Goal: Contribute content: Contribute content

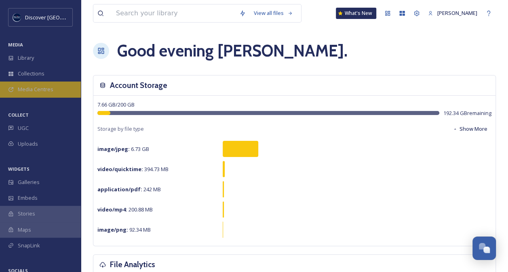
click at [41, 88] on span "Media Centres" at bounding box center [36, 90] width 36 height 8
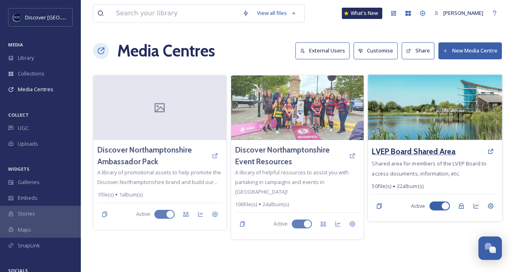
click at [402, 152] on h3 "LVEP Board Shared Area" at bounding box center [414, 152] width 84 height 12
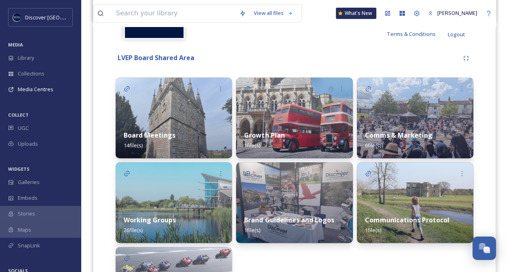
scroll to position [165, 0]
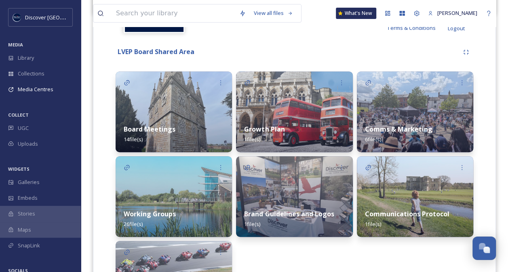
click at [305, 215] on strong "Brand Guidelines and Logos" at bounding box center [289, 214] width 90 height 9
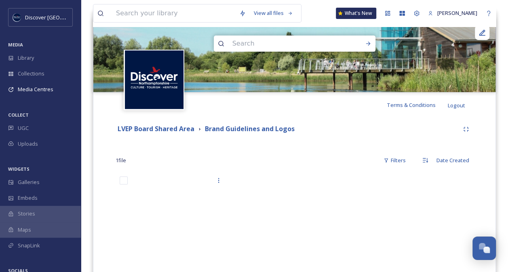
scroll to position [118, 0]
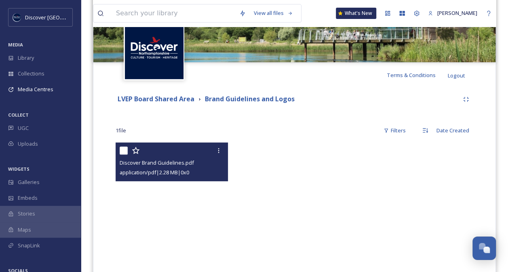
click at [154, 163] on span "Discover Brand Guidelines.pdf" at bounding box center [157, 162] width 74 height 7
click at [143, 168] on div "application/pdf | 2.28 MB | 0 x 0" at bounding box center [173, 173] width 106 height 10
click at [142, 172] on span "application/pdf | 2.28 MB | 0 x 0" at bounding box center [155, 172] width 70 height 7
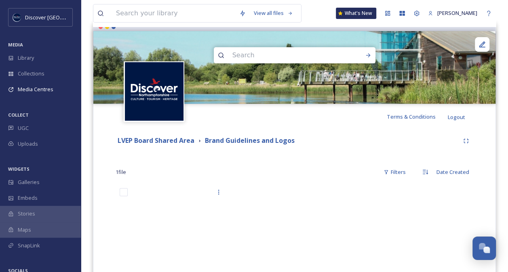
scroll to position [0, 0]
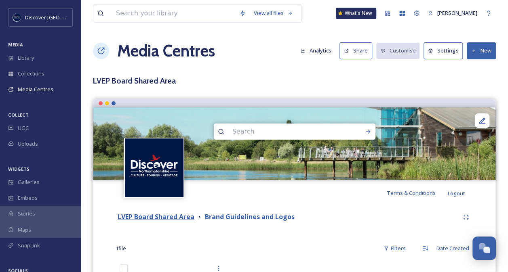
click at [175, 216] on strong "LVEP Board Shared Area" at bounding box center [156, 217] width 77 height 9
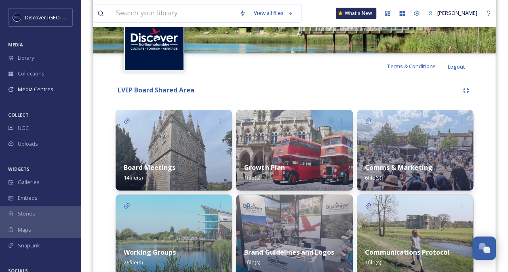
scroll to position [131, 0]
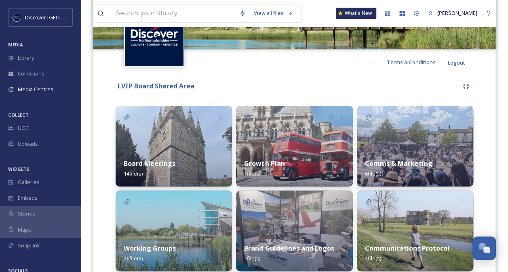
click at [183, 149] on img at bounding box center [174, 146] width 116 height 81
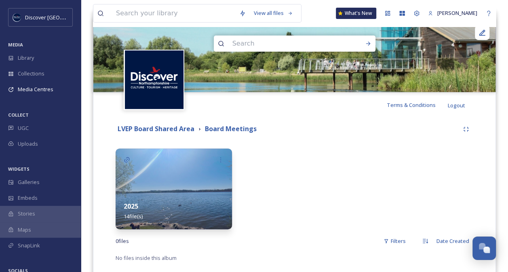
scroll to position [107, 0]
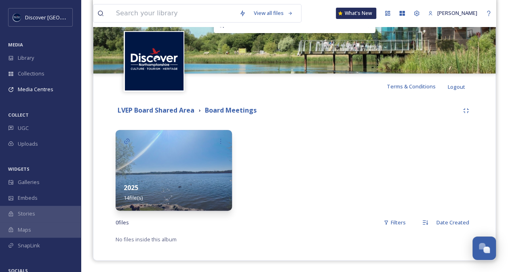
click at [187, 175] on div "2025 14 file(s)" at bounding box center [174, 193] width 116 height 36
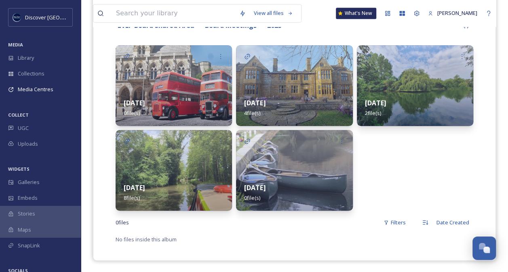
scroll to position [191, 0]
click at [276, 174] on img at bounding box center [294, 171] width 116 height 81
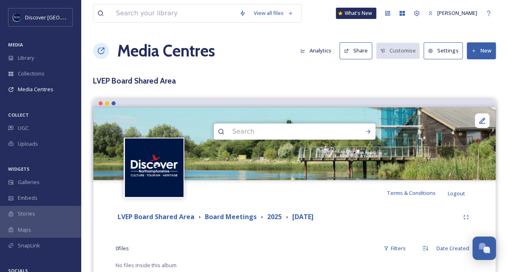
click at [477, 52] on button "New" at bounding box center [481, 50] width 29 height 17
click at [477, 66] on span "Add Files" at bounding box center [476, 70] width 22 height 8
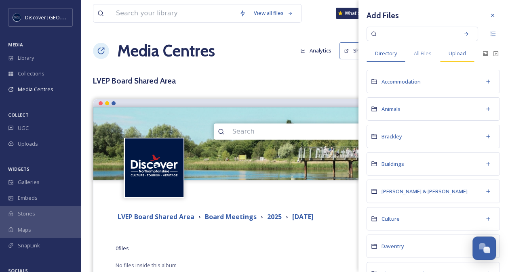
click at [457, 53] on span "Upload" at bounding box center [457, 54] width 17 height 8
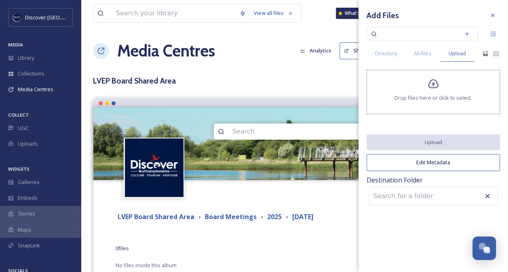
click at [432, 93] on div "Drop files here or click to select." at bounding box center [432, 92] width 133 height 44
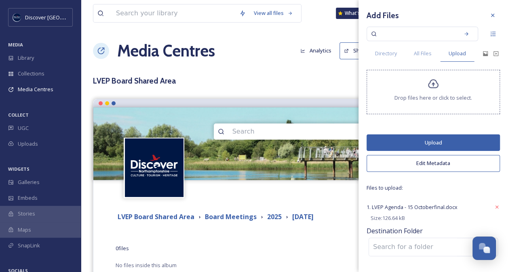
click at [438, 141] on button "Upload" at bounding box center [432, 143] width 133 height 17
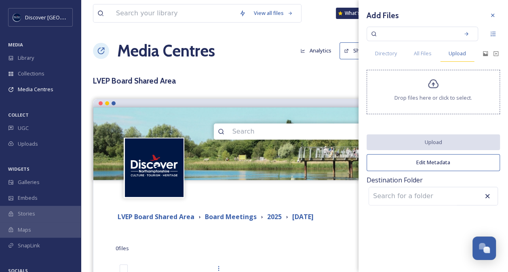
click at [457, 54] on span "Upload" at bounding box center [457, 54] width 17 height 8
click at [484, 53] on icon at bounding box center [485, 53] width 5 height 5
click at [455, 54] on span "Upload" at bounding box center [457, 54] width 17 height 8
click at [434, 93] on div "Drop files here or click to select." at bounding box center [432, 92] width 133 height 44
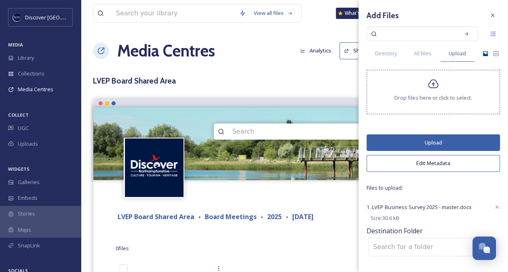
click at [434, 140] on button "Upload" at bounding box center [432, 143] width 133 height 17
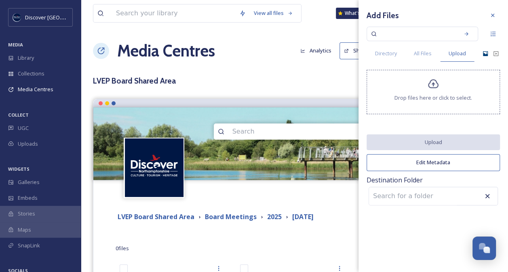
click at [456, 92] on div "Drop files here or click to select." at bounding box center [432, 92] width 133 height 44
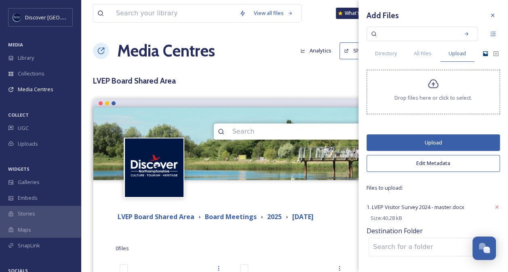
click at [441, 142] on button "Upload" at bounding box center [432, 143] width 133 height 17
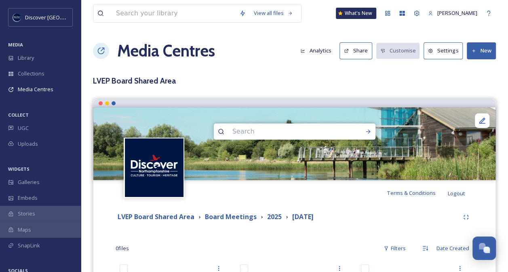
click at [480, 51] on button "New" at bounding box center [481, 50] width 29 height 17
click at [476, 67] on span "Add Files" at bounding box center [476, 70] width 22 height 8
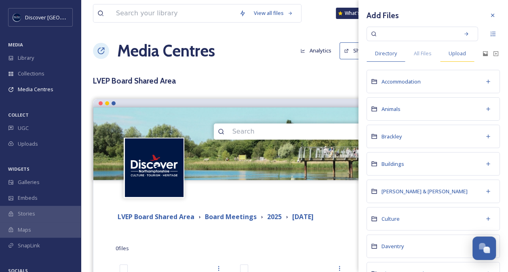
click at [456, 52] on span "Upload" at bounding box center [457, 54] width 17 height 8
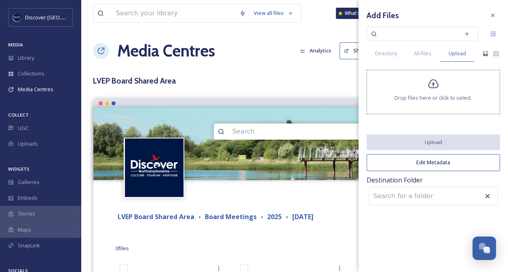
click at [440, 97] on span "Drop files here or click to select." at bounding box center [433, 98] width 78 height 8
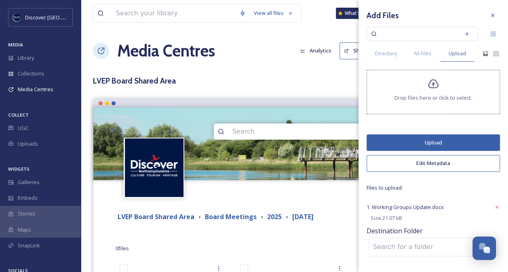
click at [433, 143] on button "Upload" at bounding box center [432, 143] width 133 height 17
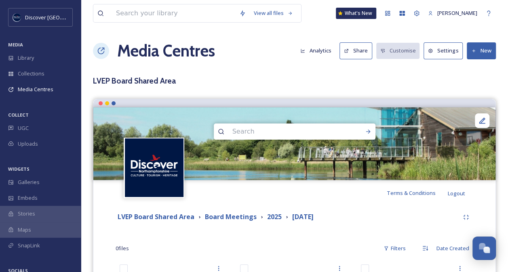
click at [480, 48] on button "New" at bounding box center [481, 50] width 29 height 17
click at [474, 66] on span "Add Files" at bounding box center [476, 70] width 22 height 8
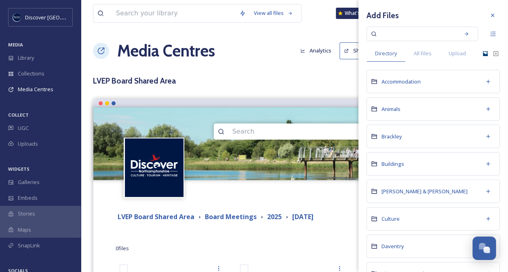
click at [483, 55] on icon at bounding box center [485, 53] width 5 height 5
click at [482, 52] on icon at bounding box center [485, 54] width 6 height 6
click at [458, 55] on span "Upload" at bounding box center [457, 54] width 17 height 8
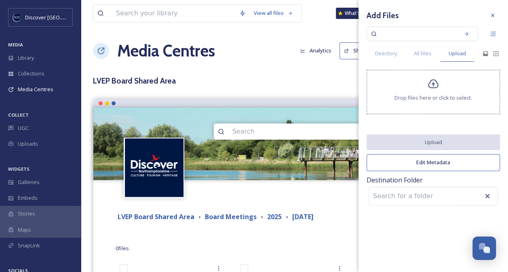
click at [435, 95] on span "Drop files here or click to select." at bounding box center [433, 98] width 78 height 8
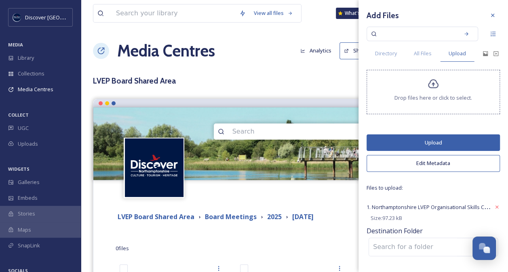
click at [435, 146] on button "Upload" at bounding box center [432, 143] width 133 height 17
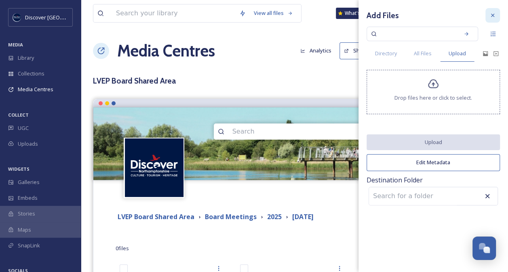
click at [493, 14] on icon at bounding box center [492, 15] width 6 height 6
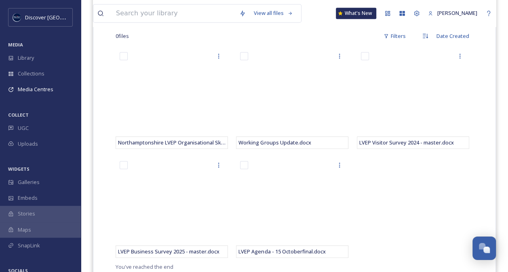
scroll to position [131, 0]
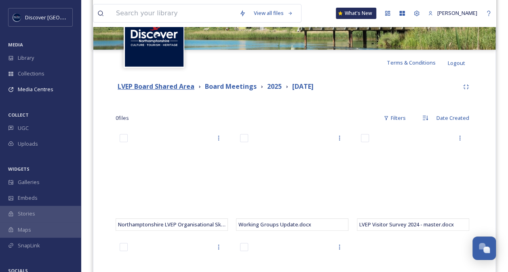
click at [158, 89] on strong "LVEP Board Shared Area" at bounding box center [156, 86] width 77 height 9
